Goal: Transaction & Acquisition: Purchase product/service

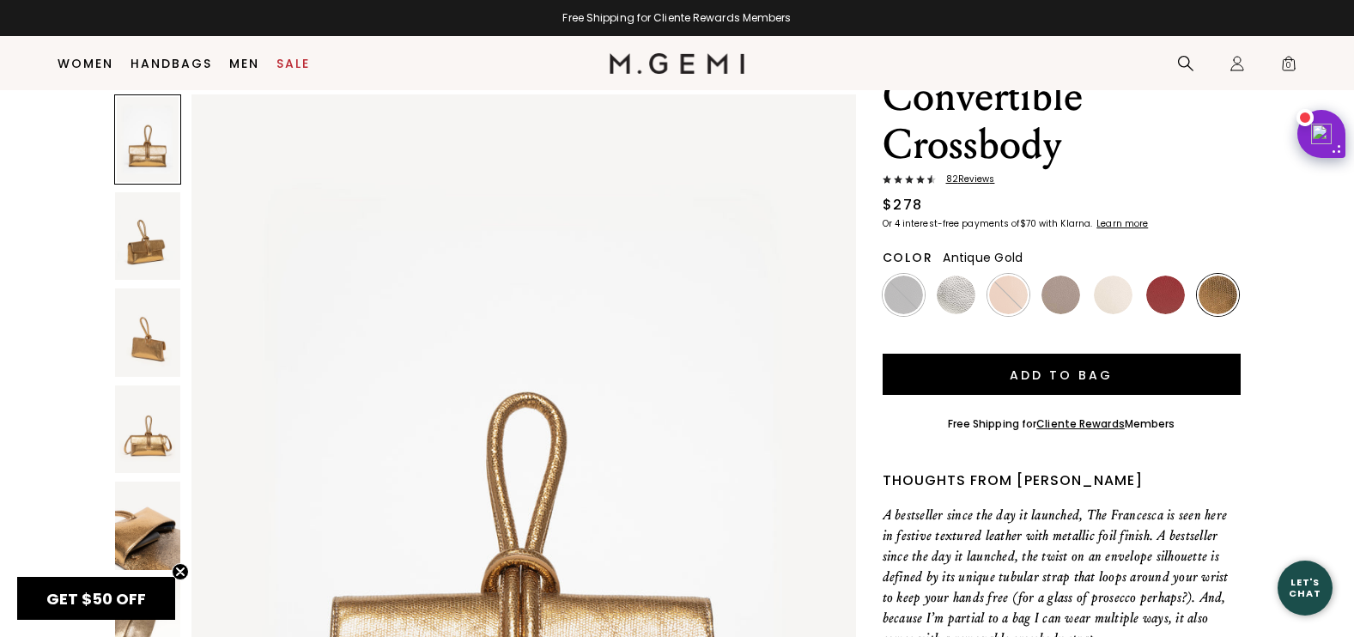
scroll to position [222, 0]
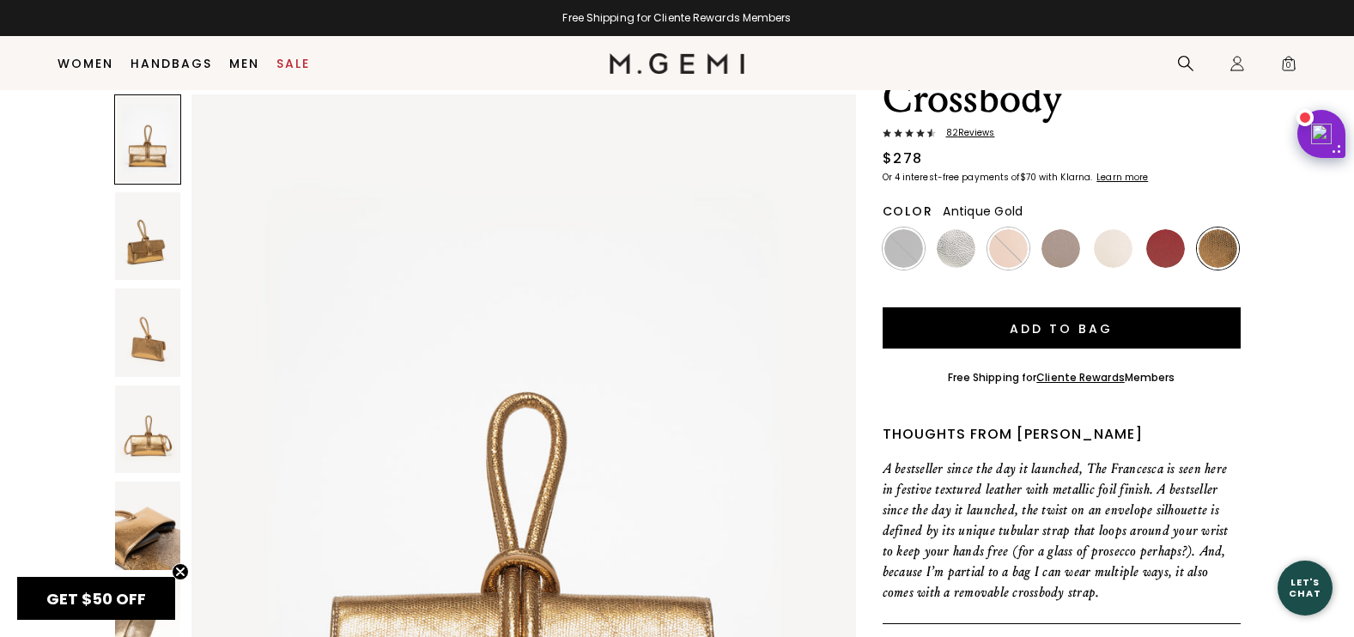
click at [140, 526] on img at bounding box center [148, 526] width 66 height 88
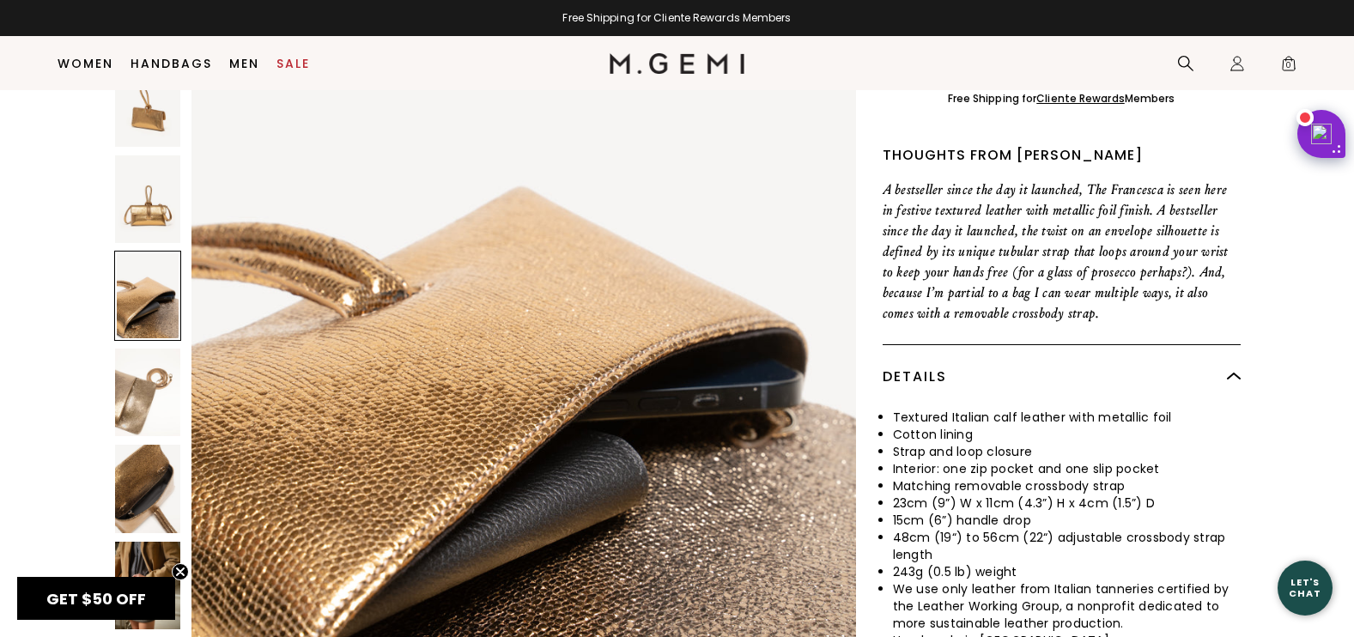
scroll to position [565, 0]
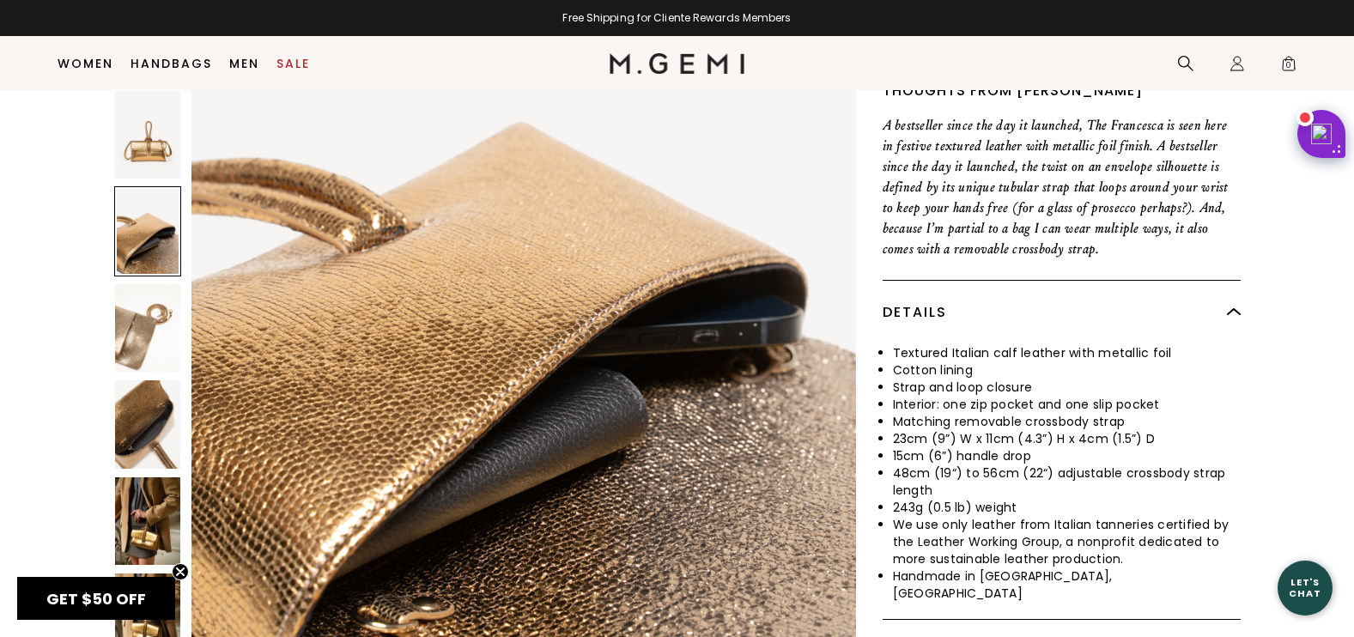
click at [131, 477] on img at bounding box center [148, 521] width 66 height 88
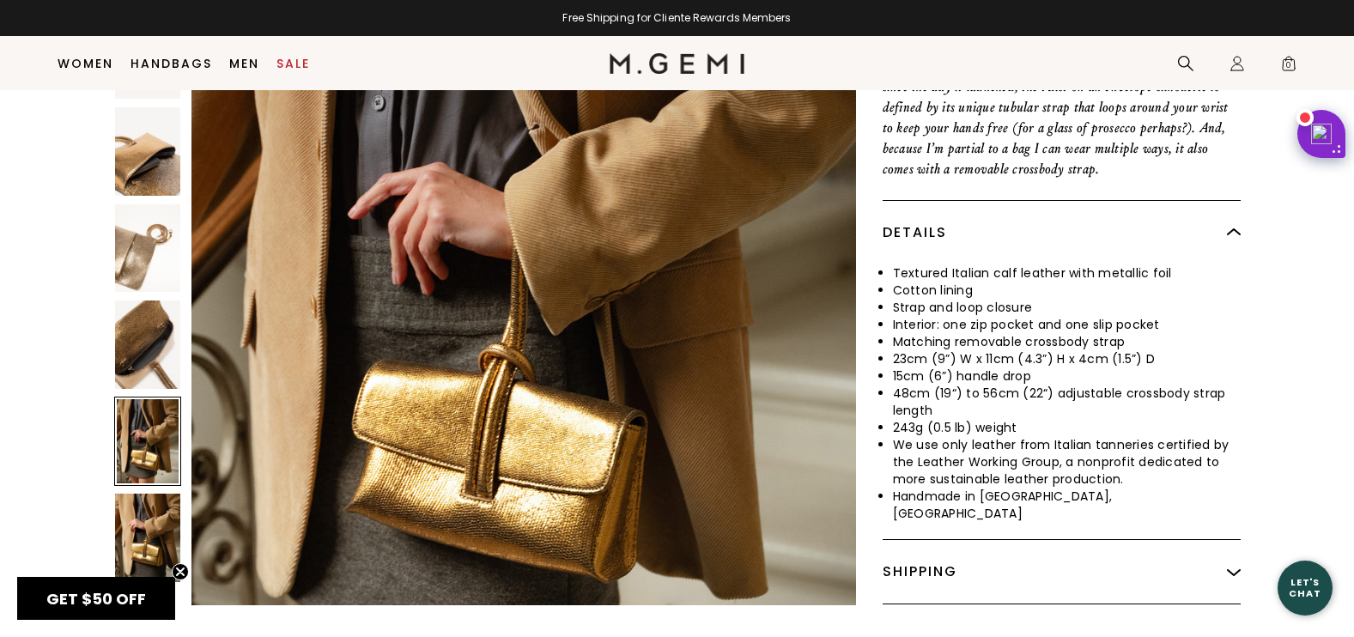
scroll to position [823, 0]
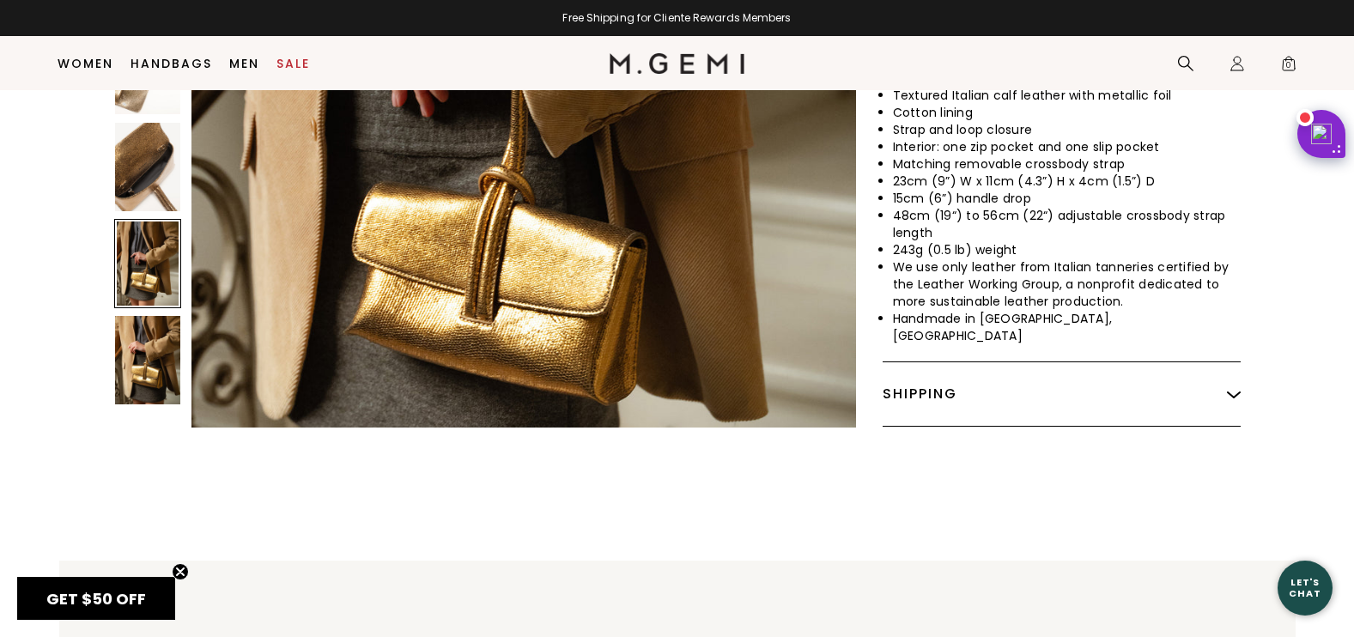
click at [154, 316] on img at bounding box center [148, 360] width 66 height 88
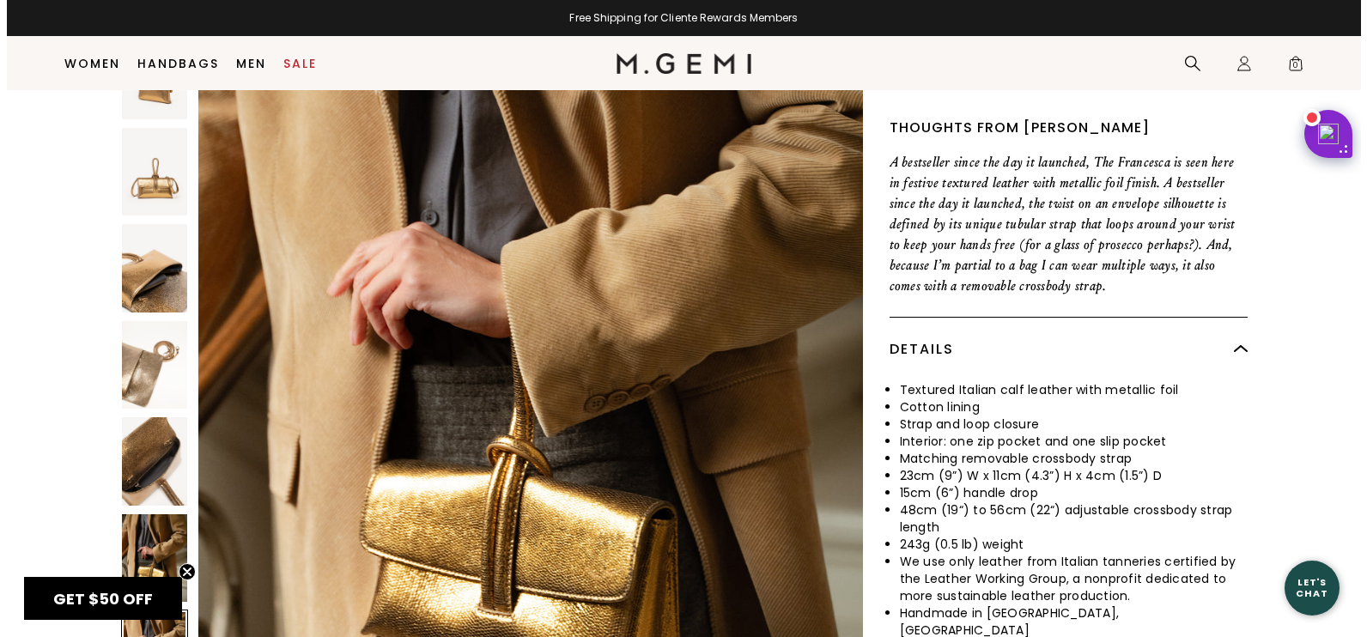
scroll to position [565, 0]
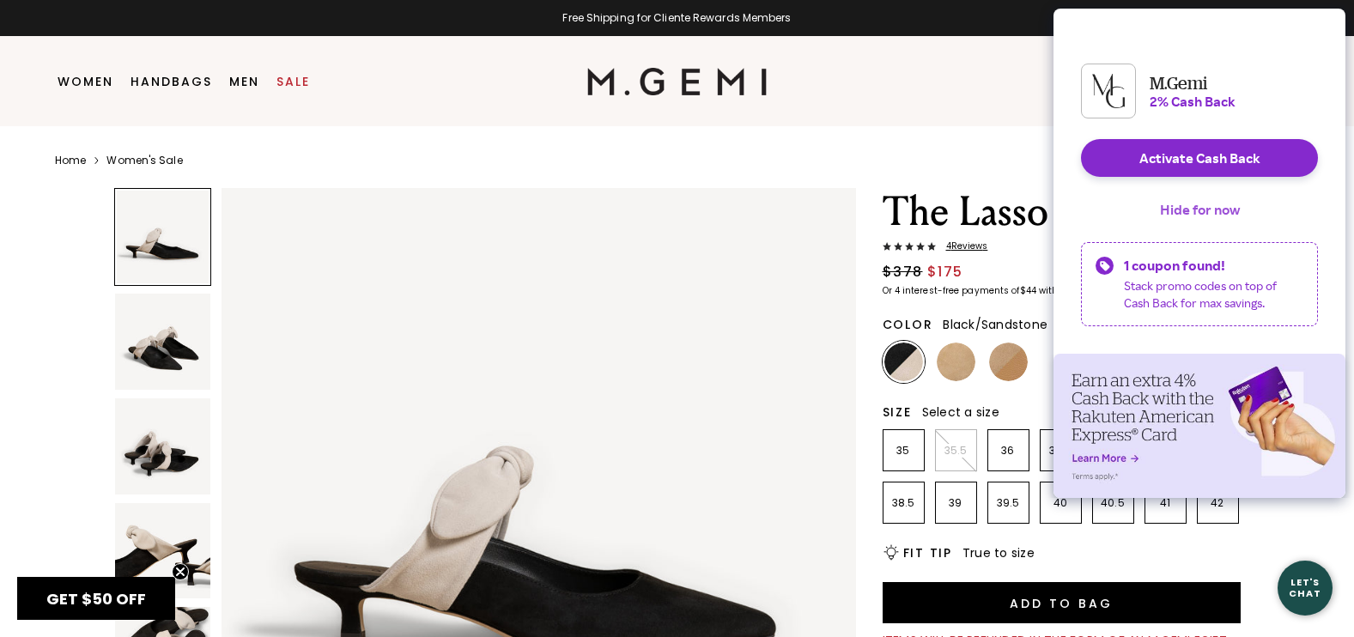
click at [1182, 216] on button "Hide for now" at bounding box center [1199, 210] width 107 height 38
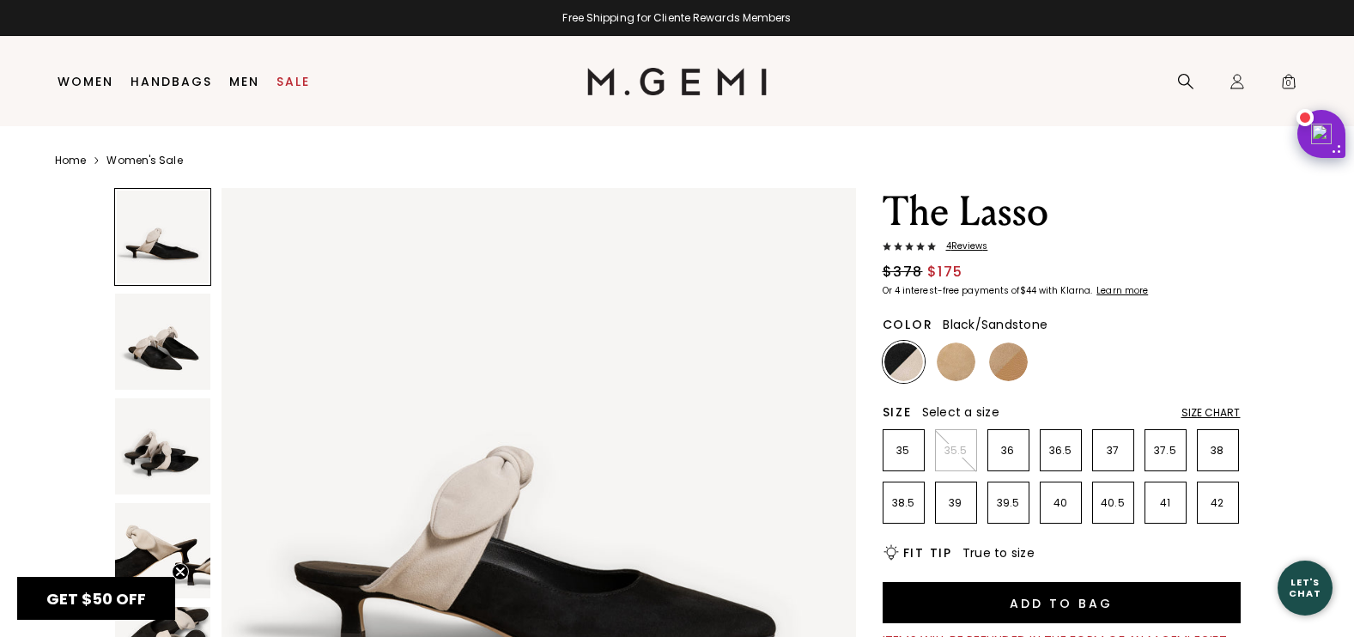
click at [177, 452] on img at bounding box center [163, 446] width 96 height 96
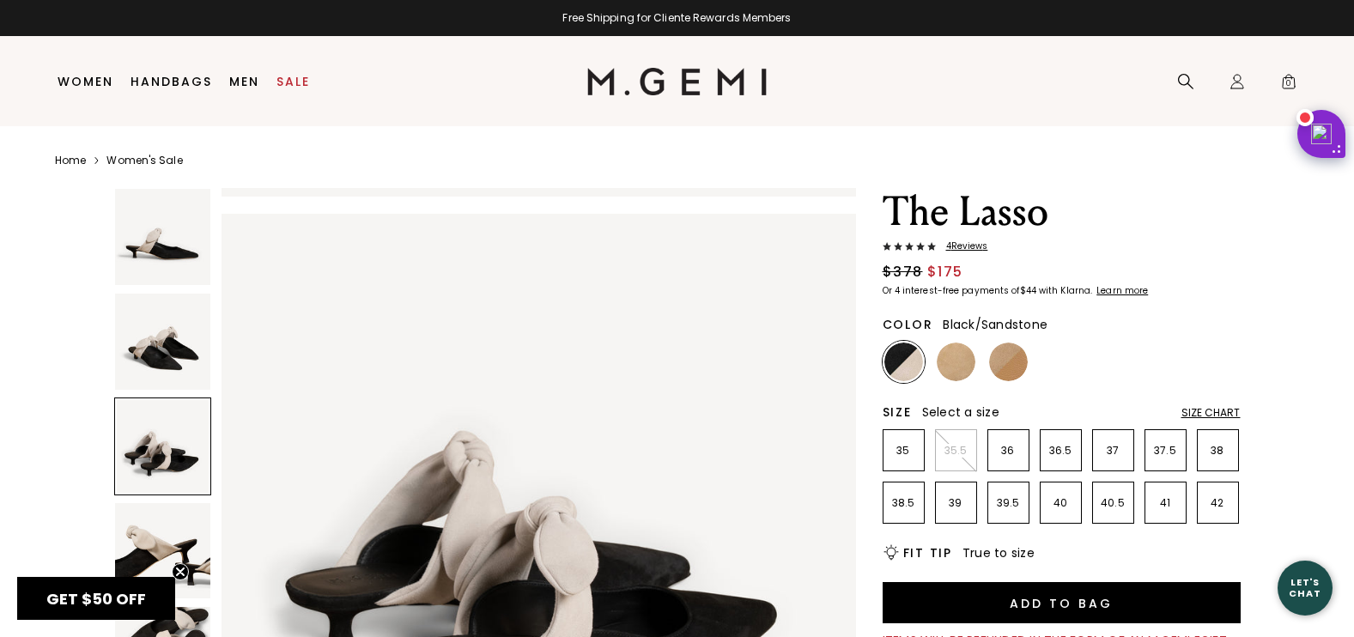
click at [165, 349] on img at bounding box center [163, 342] width 96 height 96
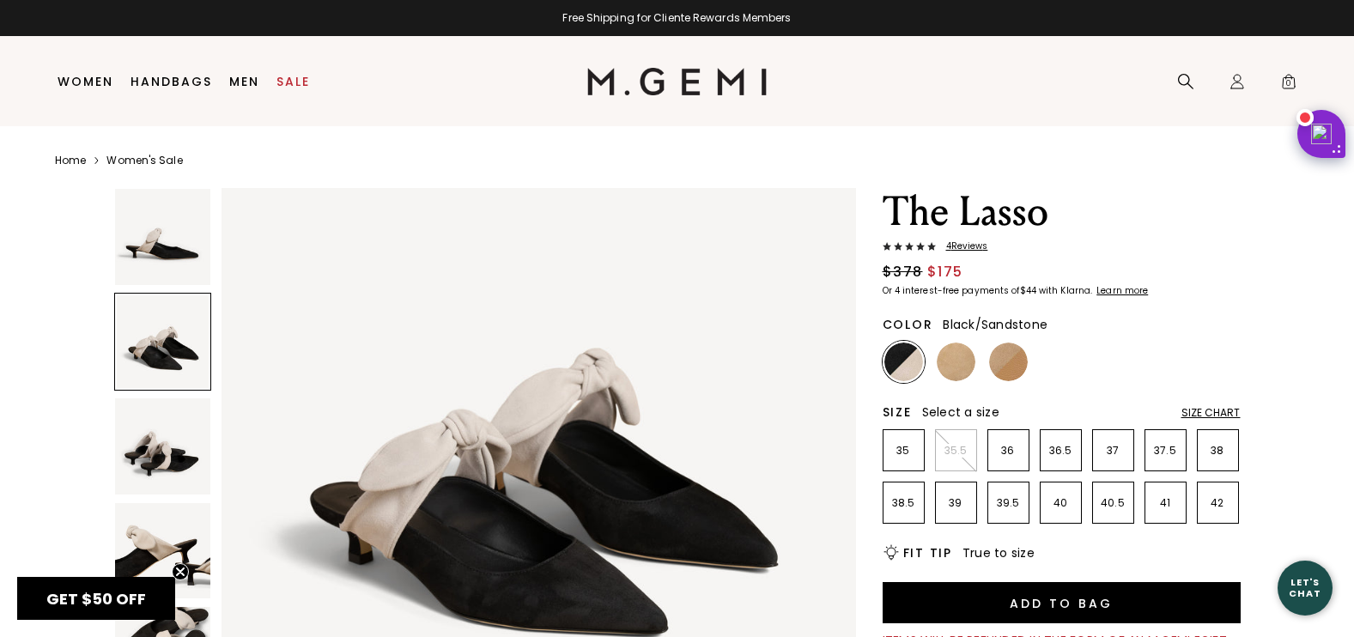
scroll to position [638, 0]
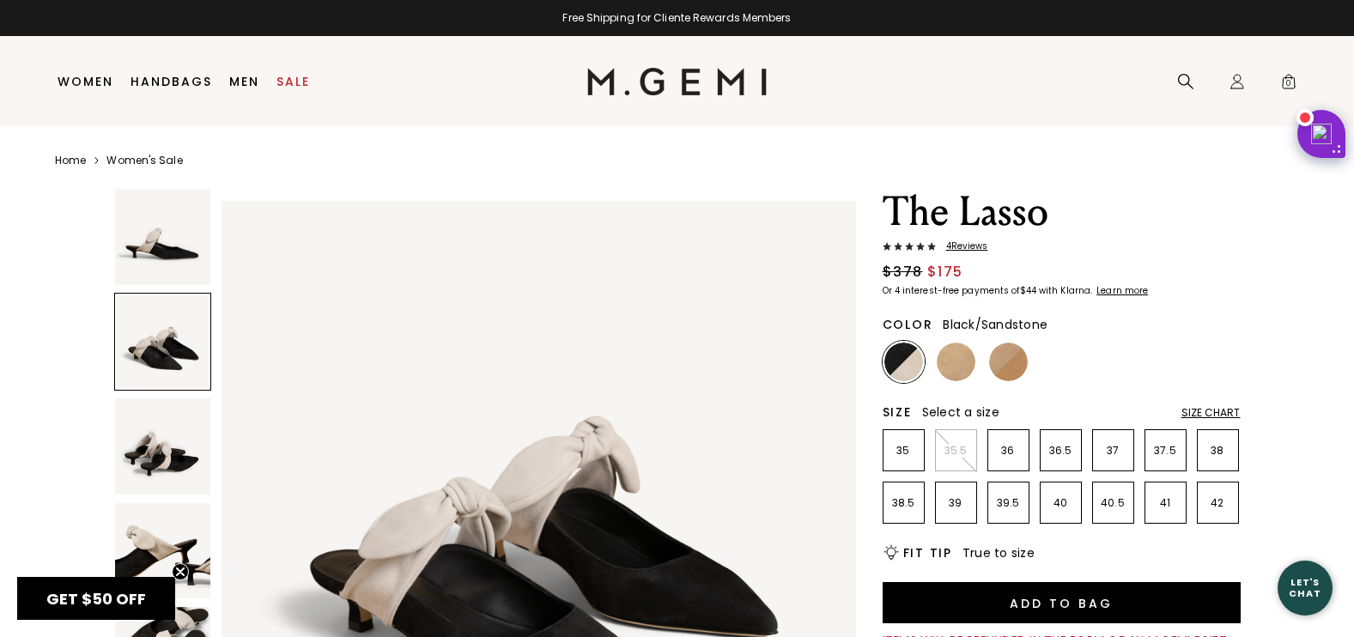
click at [1218, 411] on div "Size Chart" at bounding box center [1211, 413] width 59 height 14
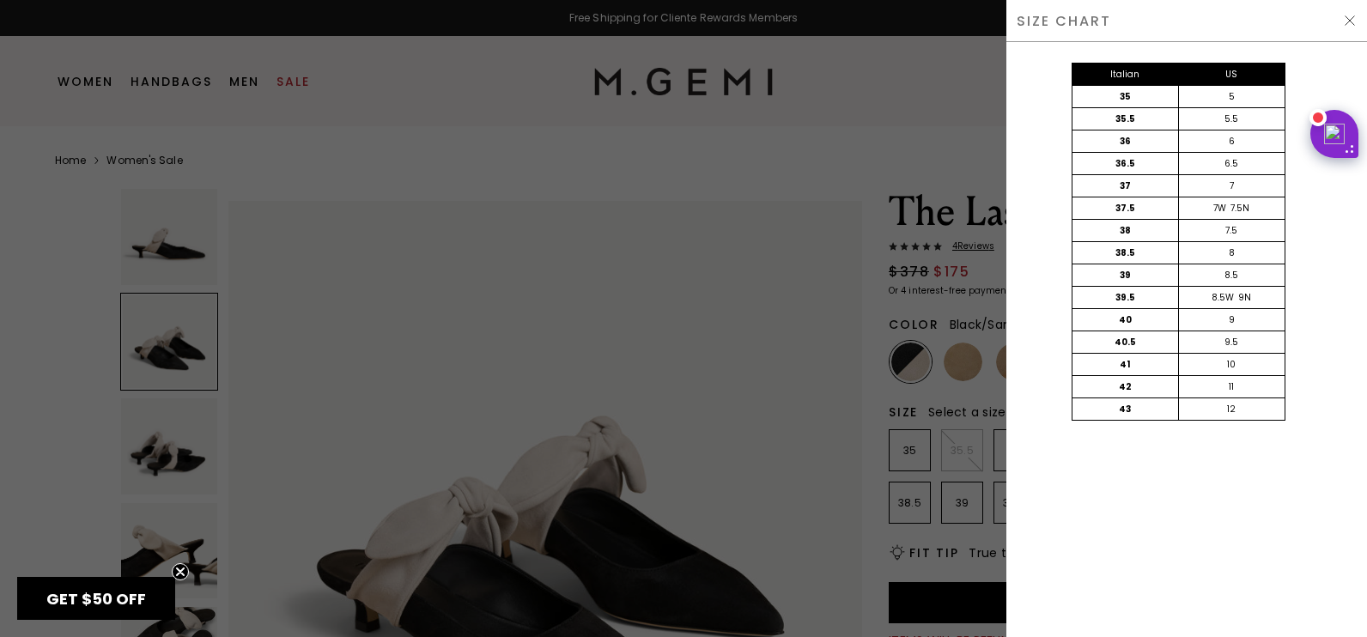
click at [914, 270] on div at bounding box center [683, 318] width 1367 height 637
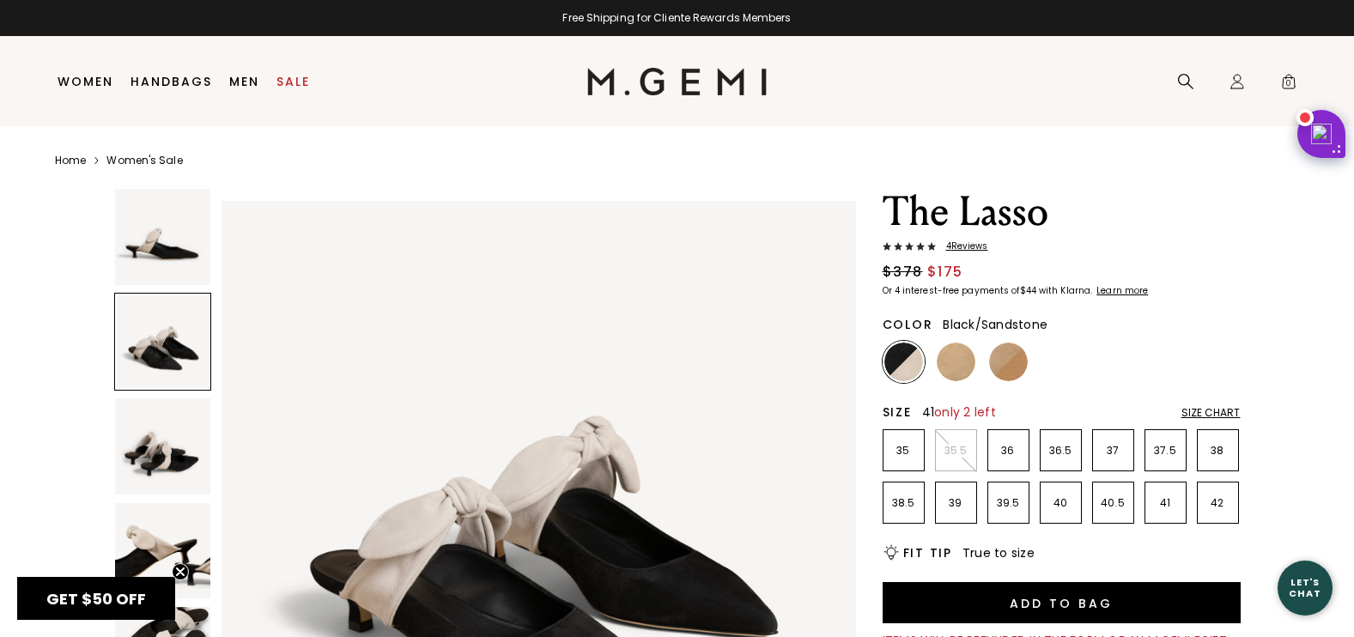
click at [1163, 500] on p "41" at bounding box center [1165, 503] width 40 height 14
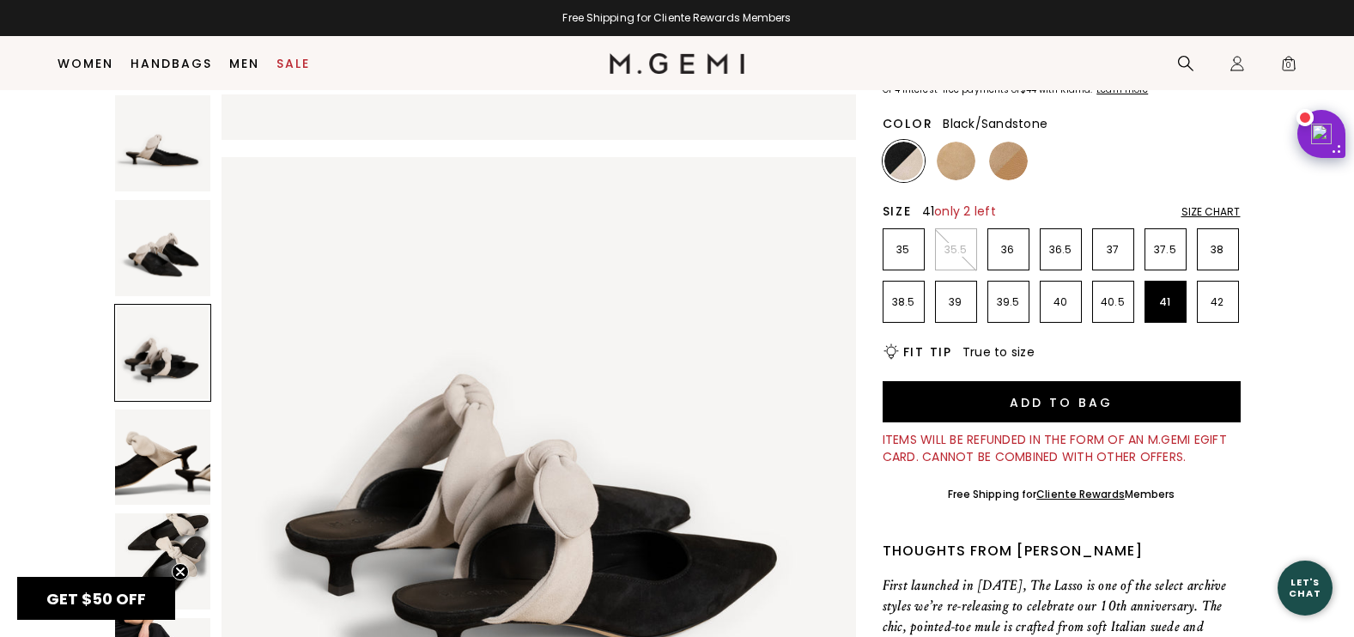
scroll to position [392, 0]
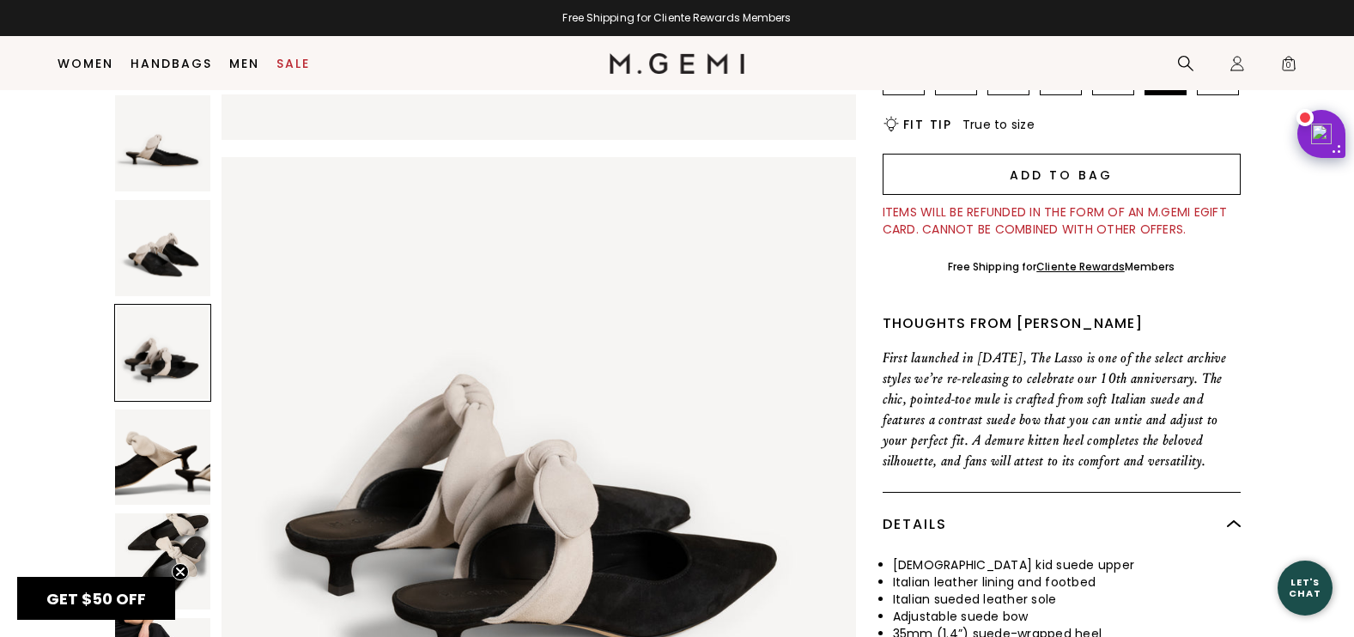
click at [1070, 171] on button "Add to Bag" at bounding box center [1062, 174] width 358 height 41
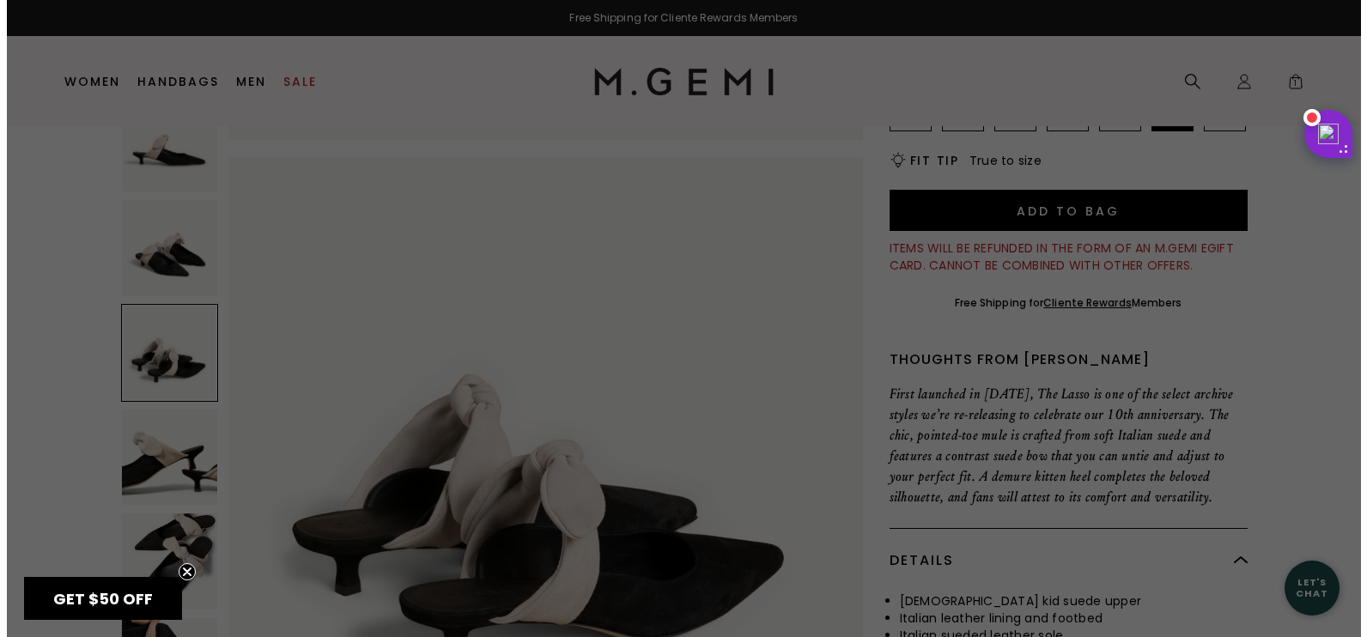
scroll to position [0, 0]
